Goal: Transaction & Acquisition: Purchase product/service

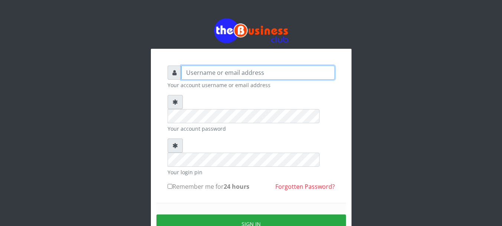
type input "Nacybaby"
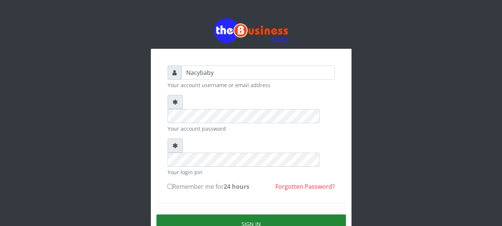
click at [252, 214] on button "Sign in" at bounding box center [251, 223] width 190 height 19
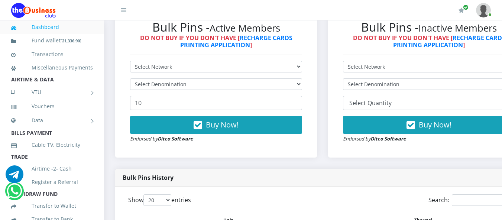
scroll to position [224, 0]
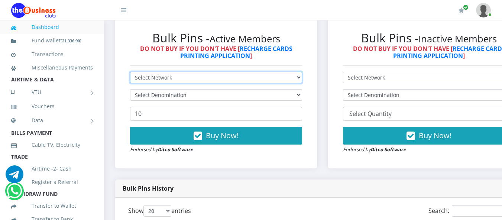
click at [302, 78] on select "Select Network MTN Globacom 9Mobile Airtel" at bounding box center [216, 78] width 172 height 12
select select "MTN"
click at [130, 73] on select "Select Network MTN Globacom 9Mobile Airtel" at bounding box center [216, 78] width 172 height 12
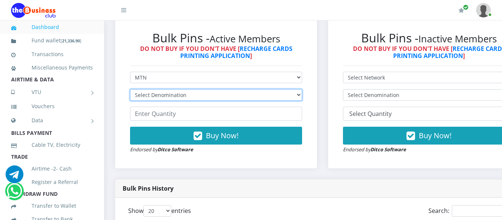
click at [302, 96] on select "Select Denomination MTN NGN100 - ₦96.94 MTN NGN200 - ₦193.88 MTN NGN400 - ₦387.…" at bounding box center [216, 95] width 172 height 12
select select "484.7-500"
click at [130, 91] on select "Select Denomination MTN NGN100 - ₦96.94 MTN NGN200 - ₦193.88 MTN NGN400 - ₦387.…" at bounding box center [216, 95] width 172 height 12
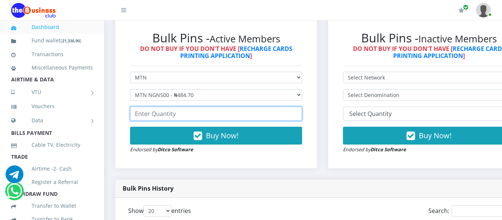
click at [135, 114] on input "number" at bounding box center [216, 114] width 172 height 14
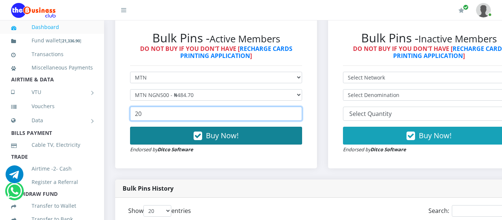
type input "20"
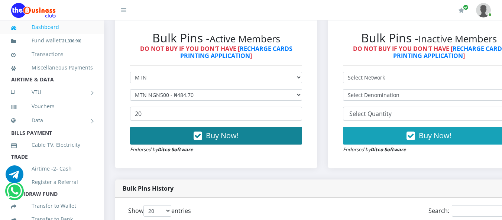
click at [191, 136] on button "Buy Now!" at bounding box center [216, 136] width 172 height 18
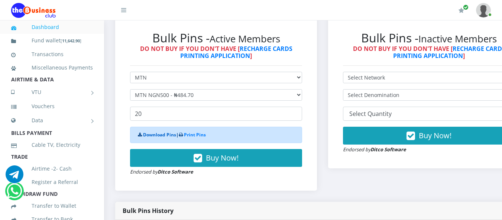
click at [160, 134] on link "Download Pins" at bounding box center [159, 135] width 33 height 6
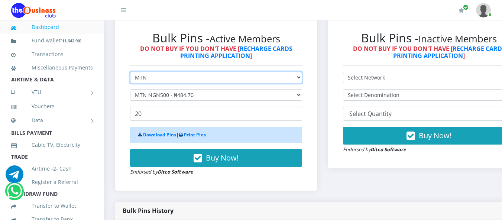
click at [302, 78] on select "Select Network MTN Globacom 9Mobile Airtel" at bounding box center [216, 78] width 172 height 12
select select "Airtel"
click at [130, 73] on select "Select Network MTN Globacom 9Mobile Airtel" at bounding box center [216, 78] width 172 height 12
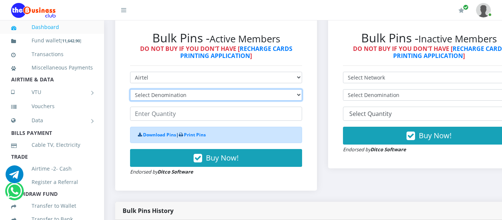
click at [302, 96] on select "Select Denomination Airtel NGN100 - ₦96.36 Airtel NGN200 - ₦192.72 Airtel NGN50…" at bounding box center [216, 95] width 172 height 12
select select "481.8-500"
click at [130, 91] on select "Select Denomination Airtel NGN100 - ₦96.36 Airtel NGN200 - ₦192.72 Airtel NGN50…" at bounding box center [216, 95] width 172 height 12
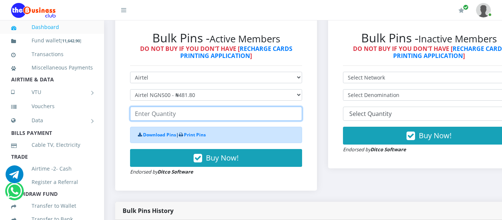
click at [134, 115] on input "number" at bounding box center [216, 114] width 172 height 14
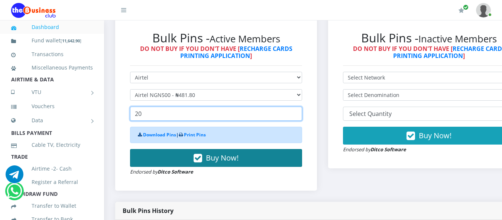
type input "20"
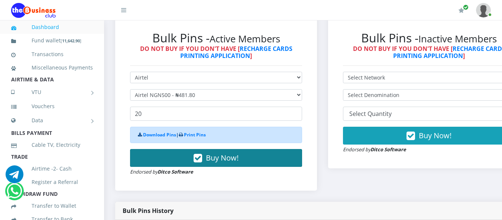
click at [198, 154] on button "Buy Now!" at bounding box center [216, 158] width 172 height 18
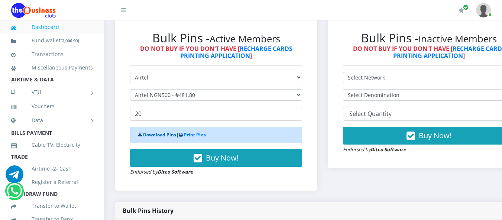
click at [158, 135] on link "Download Pins" at bounding box center [159, 135] width 33 height 6
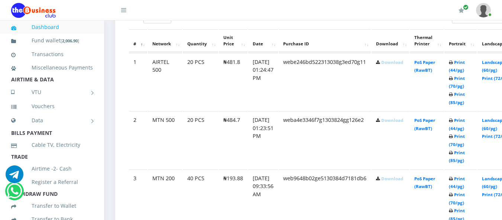
scroll to position [440, 0]
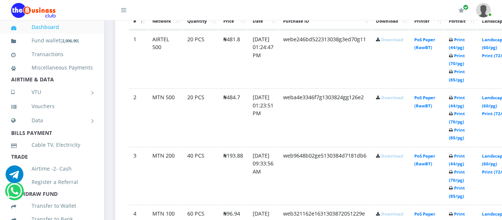
click at [399, 41] on link "Download" at bounding box center [392, 40] width 22 height 6
click at [397, 98] on link "Download" at bounding box center [392, 98] width 22 height 6
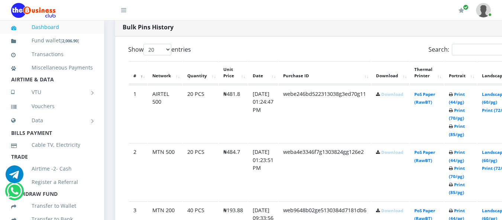
scroll to position [481, 0]
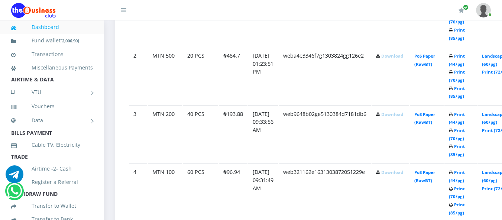
drag, startPoint x: 213, startPoint y: 57, endPoint x: 197, endPoint y: 68, distance: 19.7
click at [197, 68] on td "20 PCS" at bounding box center [200, 76] width 35 height 58
drag, startPoint x: 186, startPoint y: 116, endPoint x: 125, endPoint y: 196, distance: 100.5
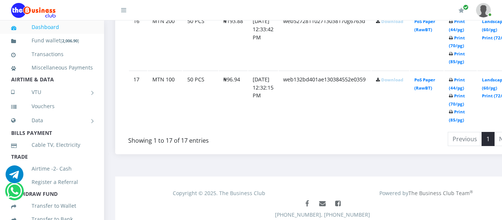
scroll to position [1359, 0]
